Goal: Task Accomplishment & Management: Use online tool/utility

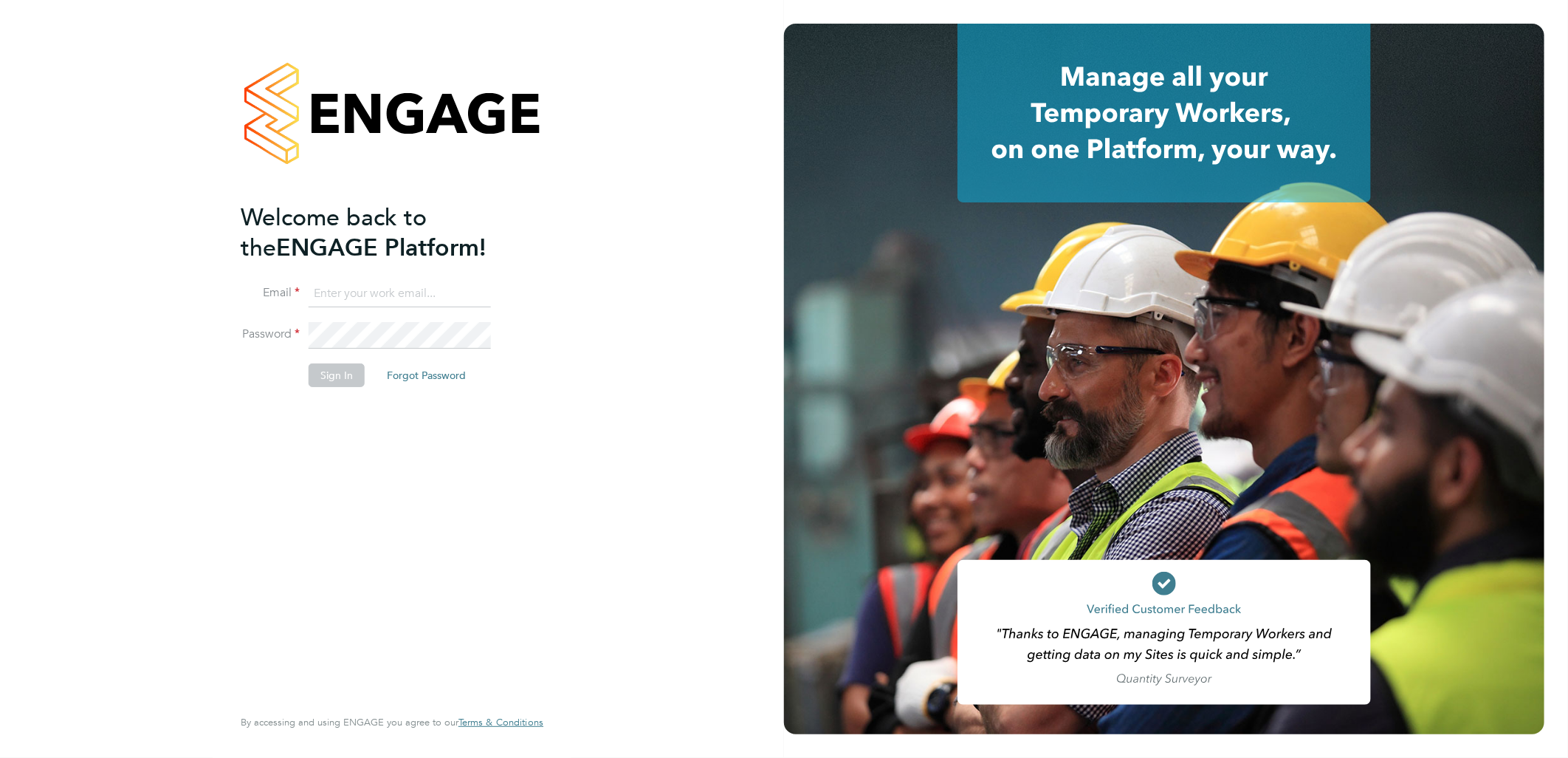
type input "andy.pearce@vistry.co.uk"
click at [329, 381] on button "Sign In" at bounding box center [337, 374] width 56 height 24
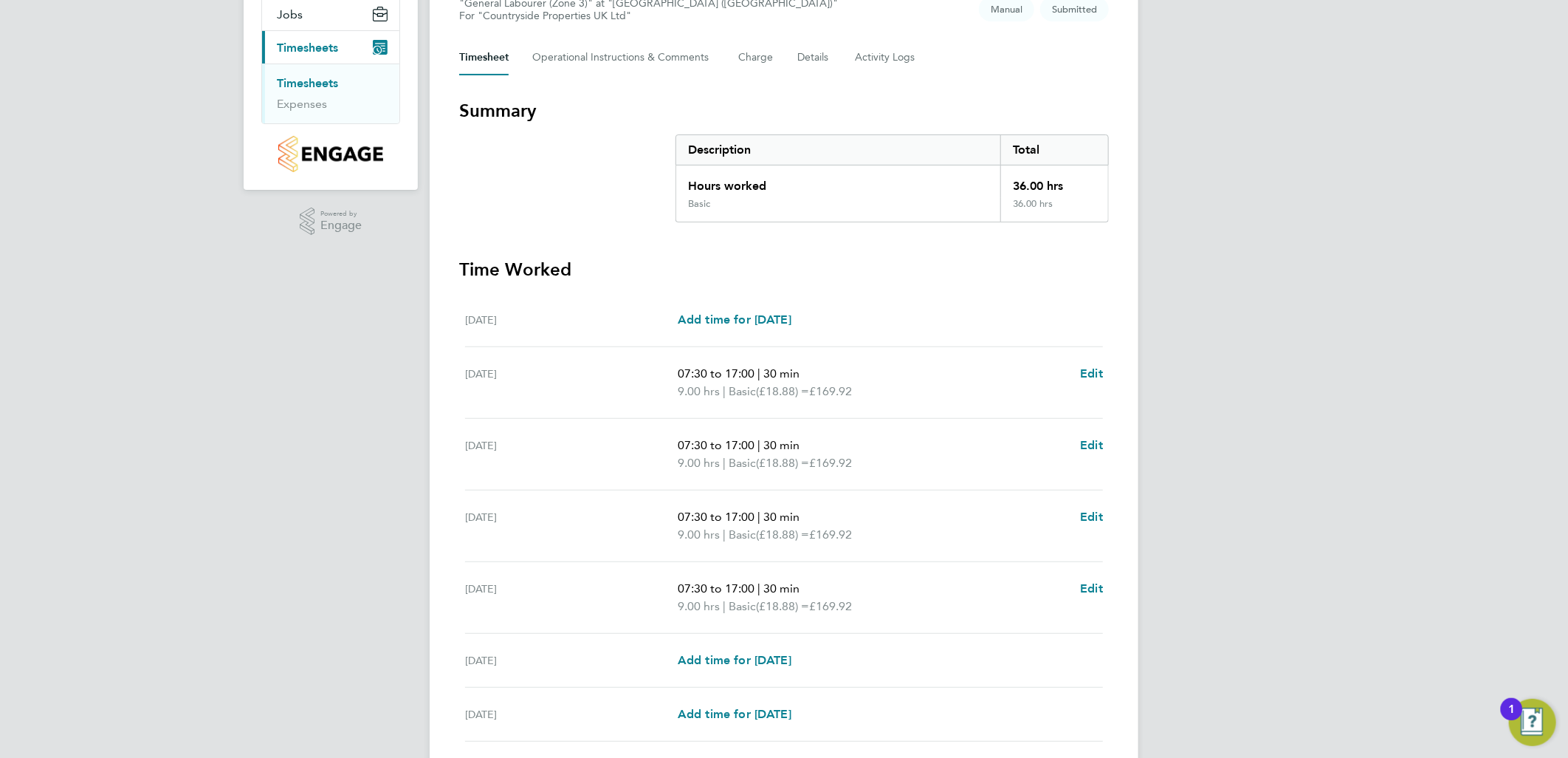
scroll to position [290, 0]
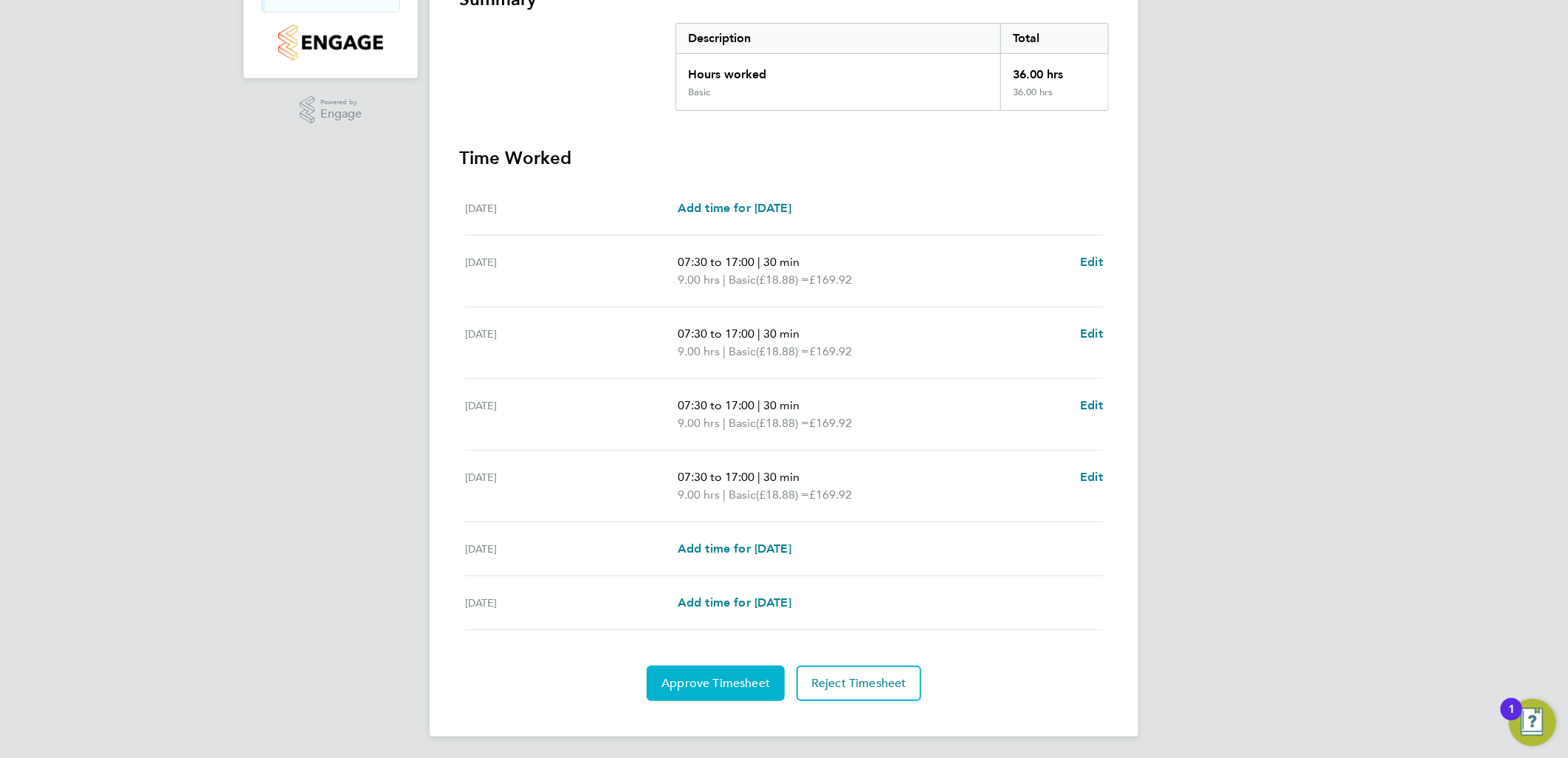
click at [772, 676] on button "Approve Timesheet" at bounding box center [715, 683] width 138 height 35
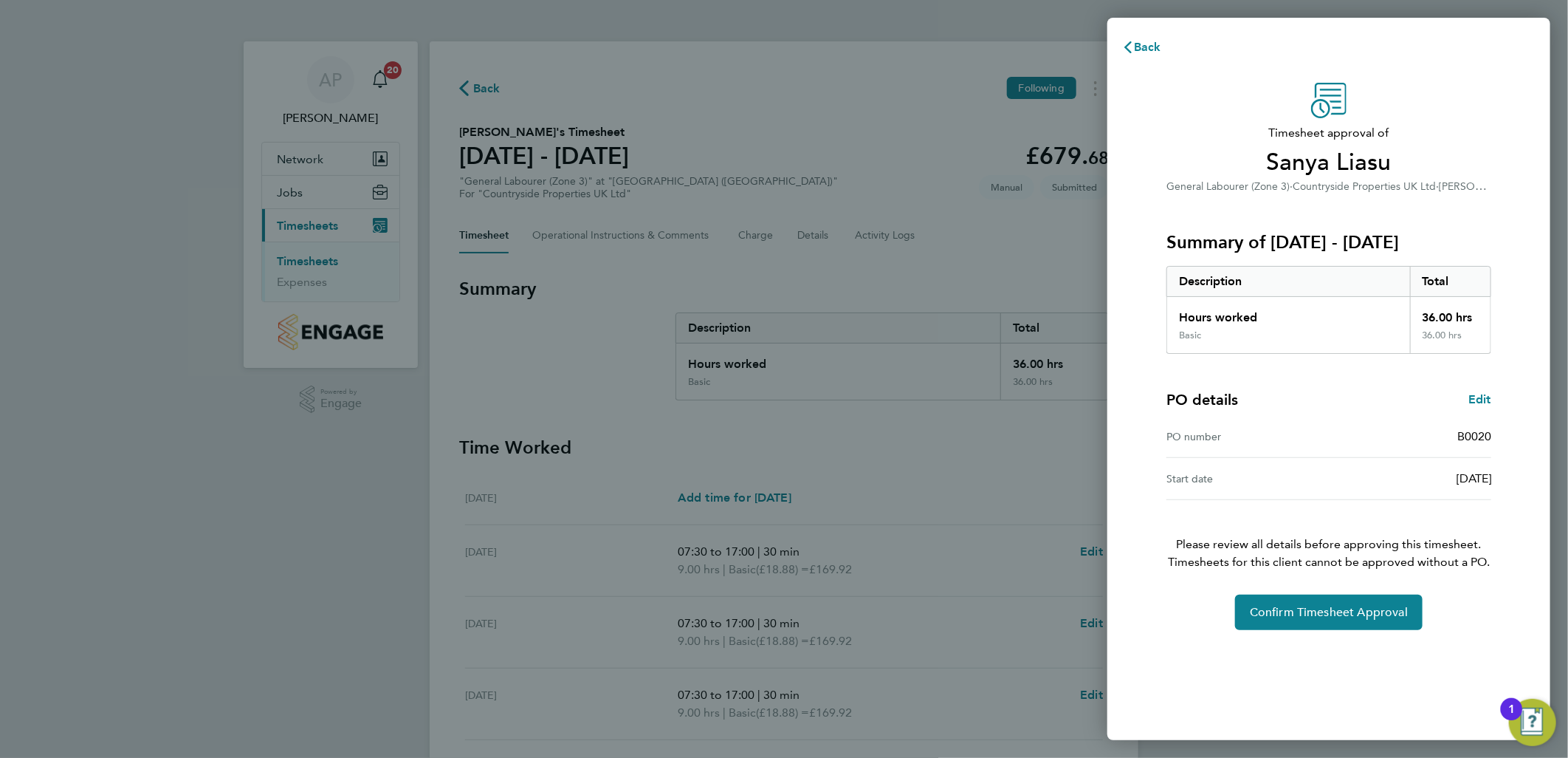
click at [1280, 589] on div "Timesheet approval of Sanya Liasu General Labourer (Zone 3) · Countryside Prope…" at bounding box center [1329, 356] width 361 height 548
click at [1281, 603] on button "Confirm Timesheet Approval" at bounding box center [1329, 612] width 188 height 35
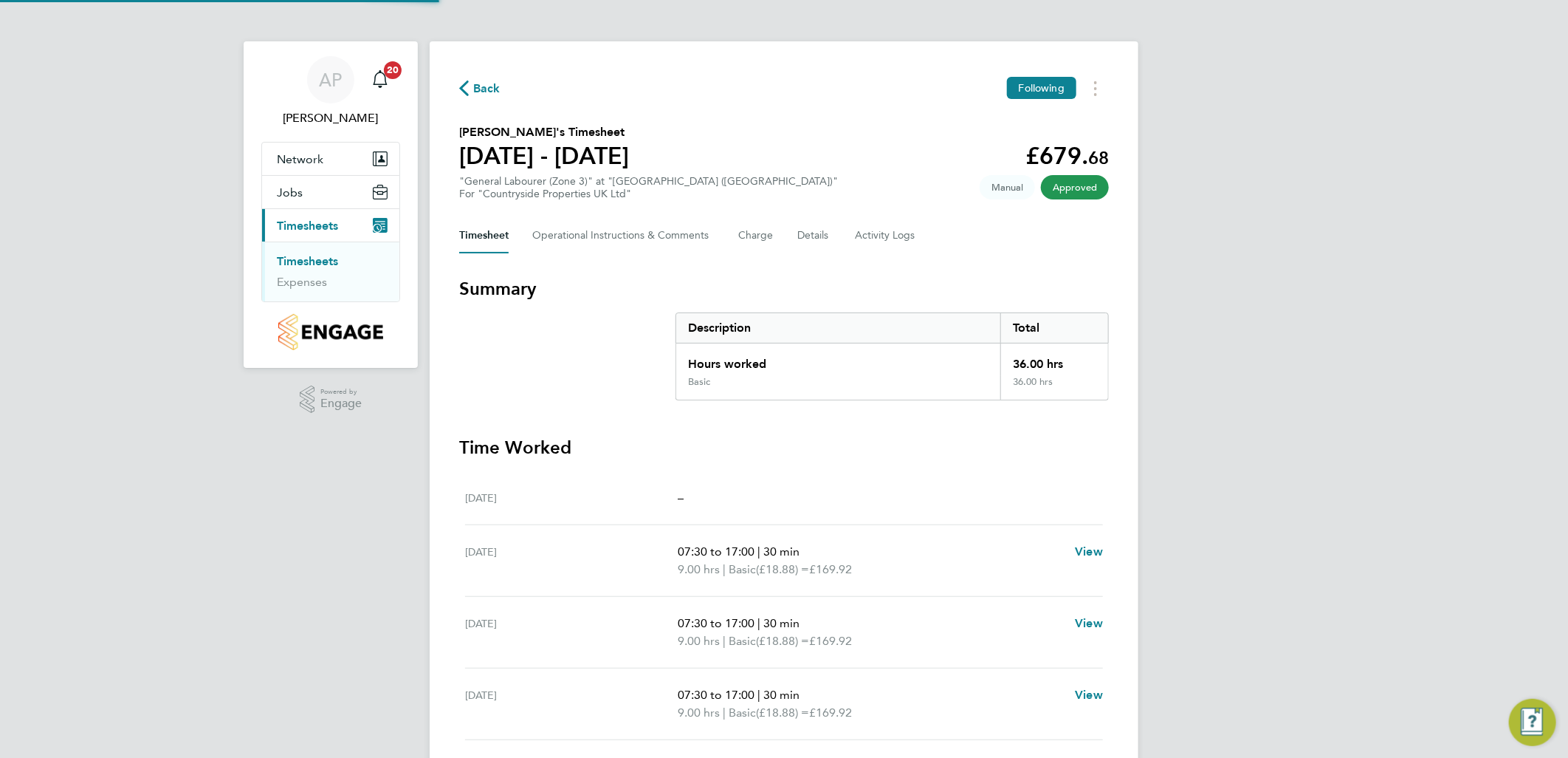
click at [320, 263] on link "Timesheets" at bounding box center [307, 261] width 61 height 14
